Goal: Find specific page/section: Find specific page/section

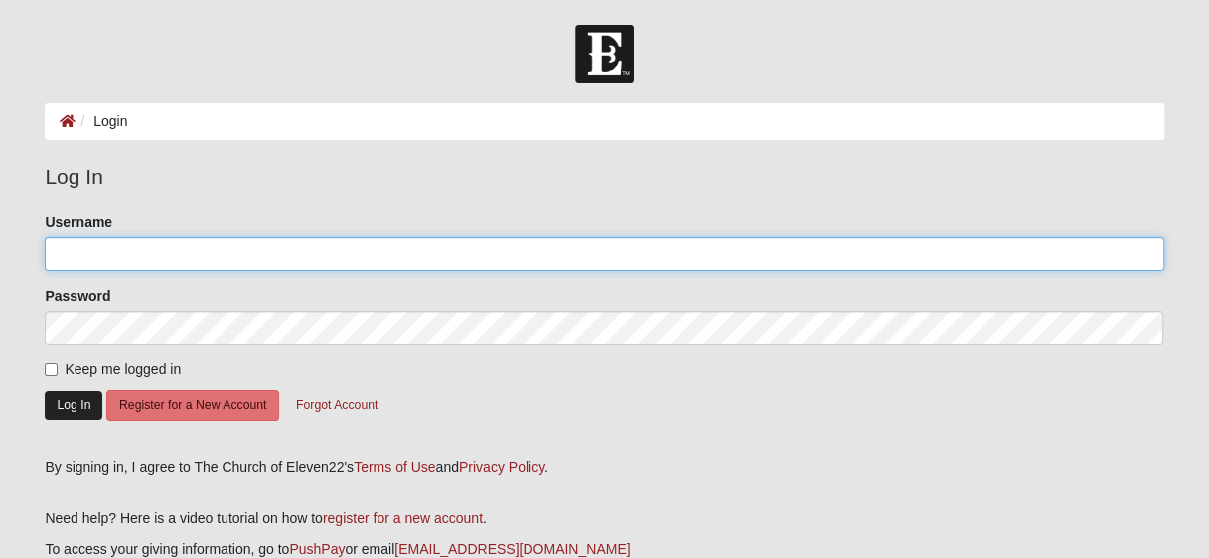
type input "fevrbinay"
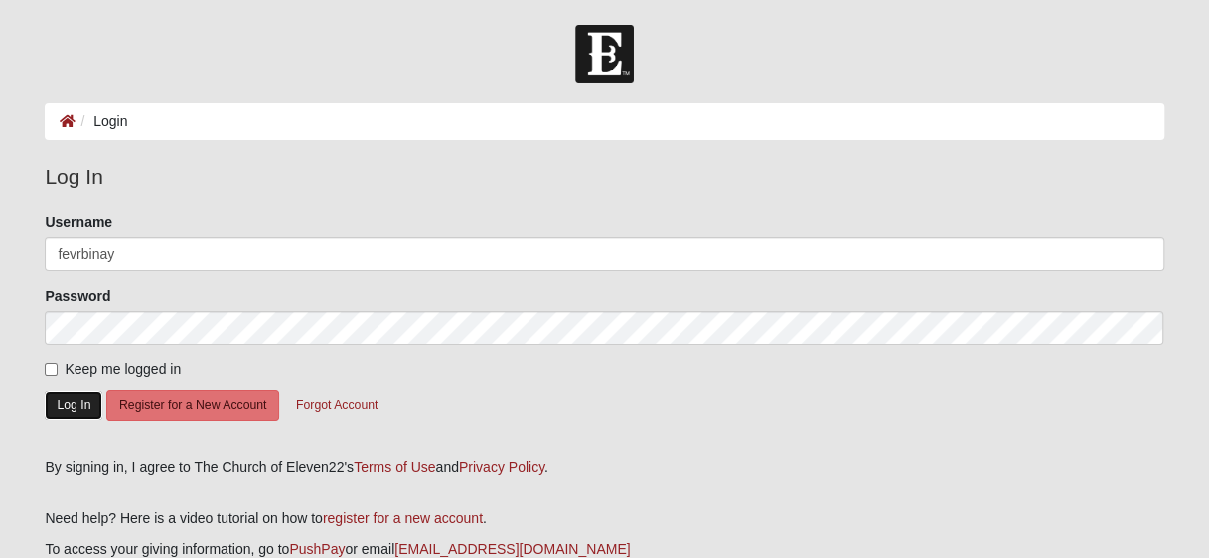
click at [91, 403] on button "Log In" at bounding box center [74, 405] width 58 height 29
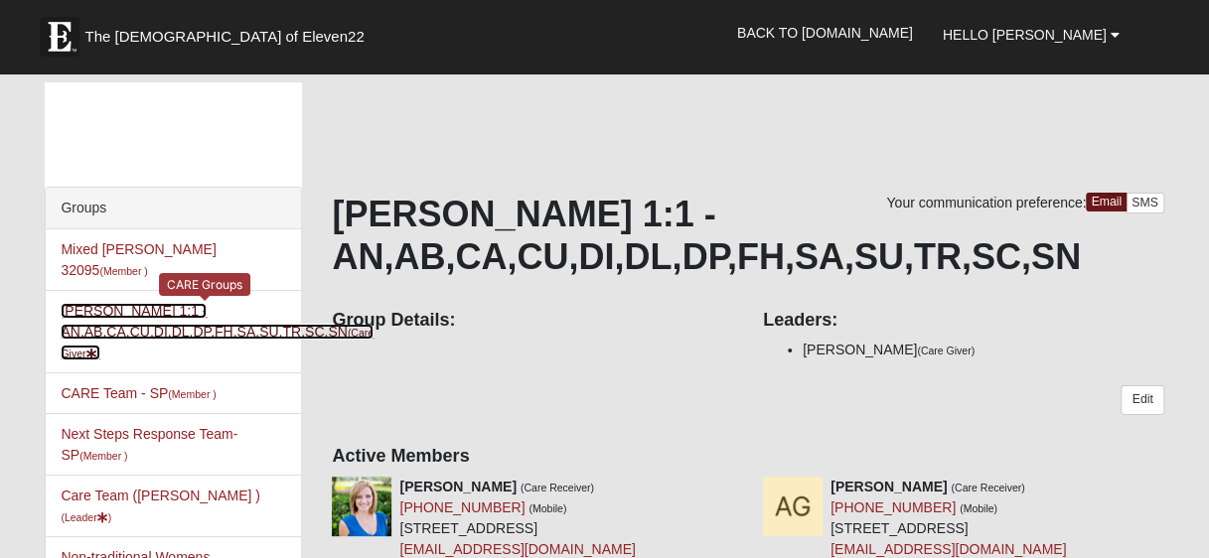
click at [109, 303] on link "[PERSON_NAME] 1:1 - AN,AB,CA,CU,DI,DL,DP,FH,SA,SU,TR,SC,SN (Care Giver )" at bounding box center [217, 332] width 313 height 58
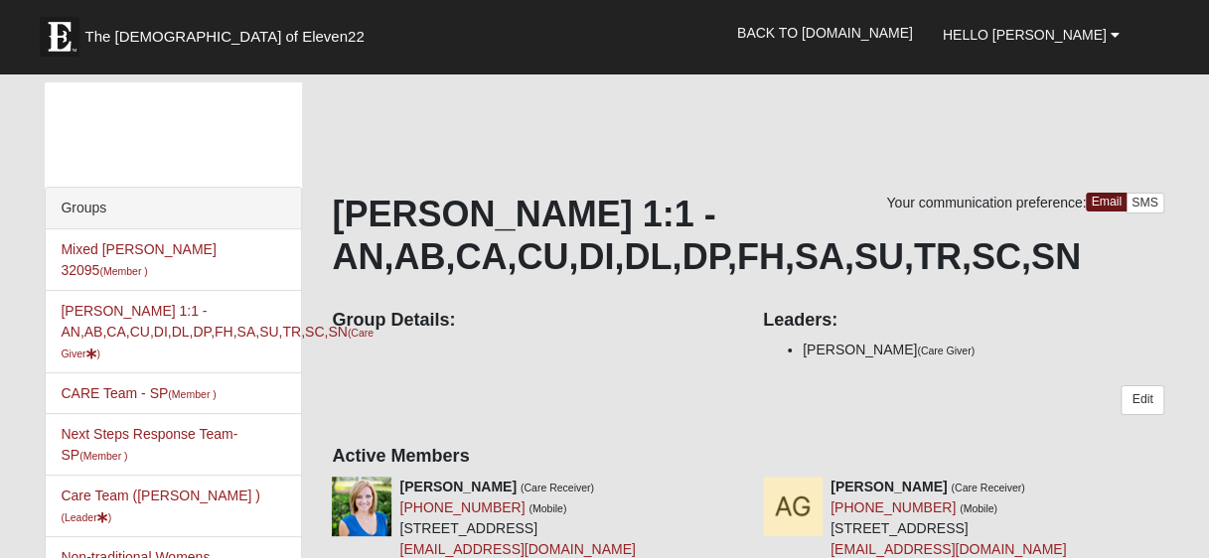
click at [1168, 275] on div "Your communication preference: Email SMS [PERSON_NAME] 1:1 - AN,AB,CA,CU,DI,DL,…" at bounding box center [747, 552] width 861 height 940
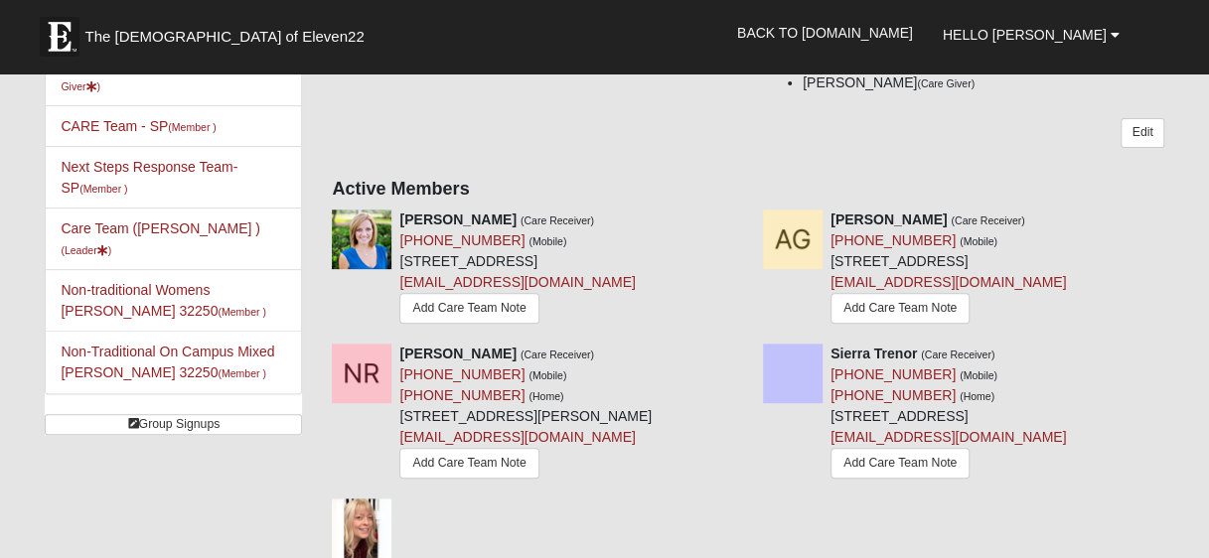
scroll to position [264, 0]
